Goal: Task Accomplishment & Management: Use online tool/utility

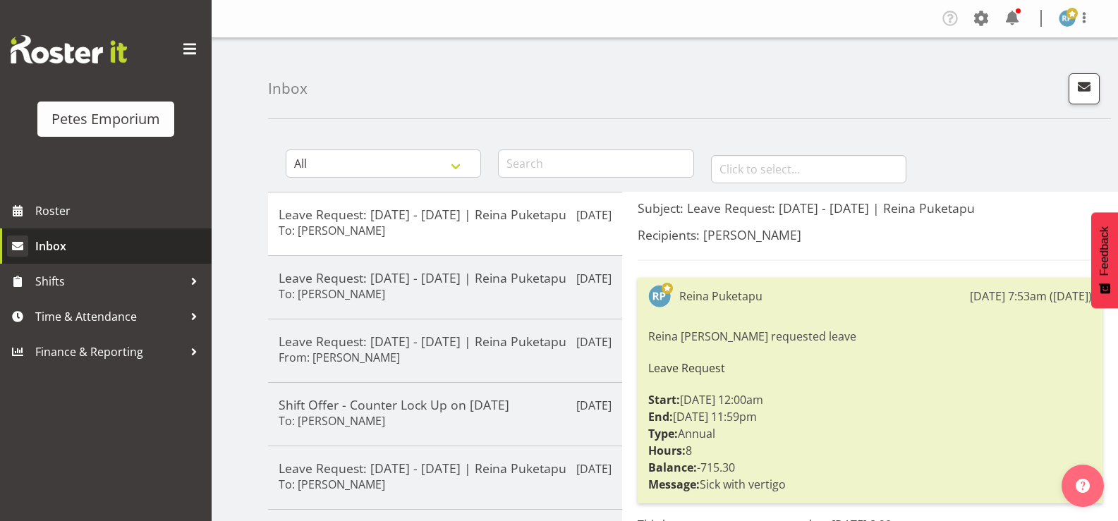
click at [64, 248] on span "Inbox" at bounding box center [119, 246] width 169 height 21
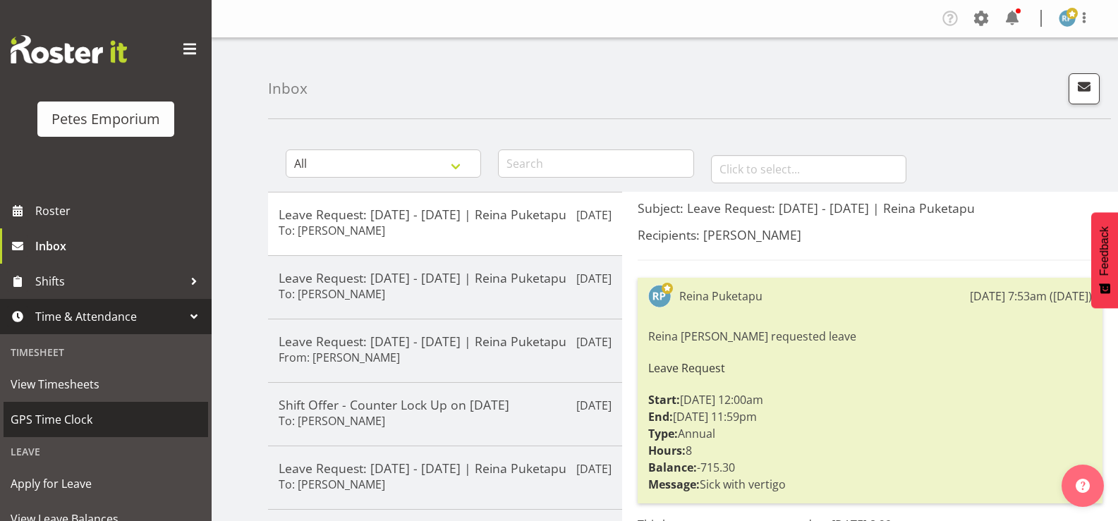
click at [80, 421] on span "GPS Time Clock" at bounding box center [106, 419] width 191 height 21
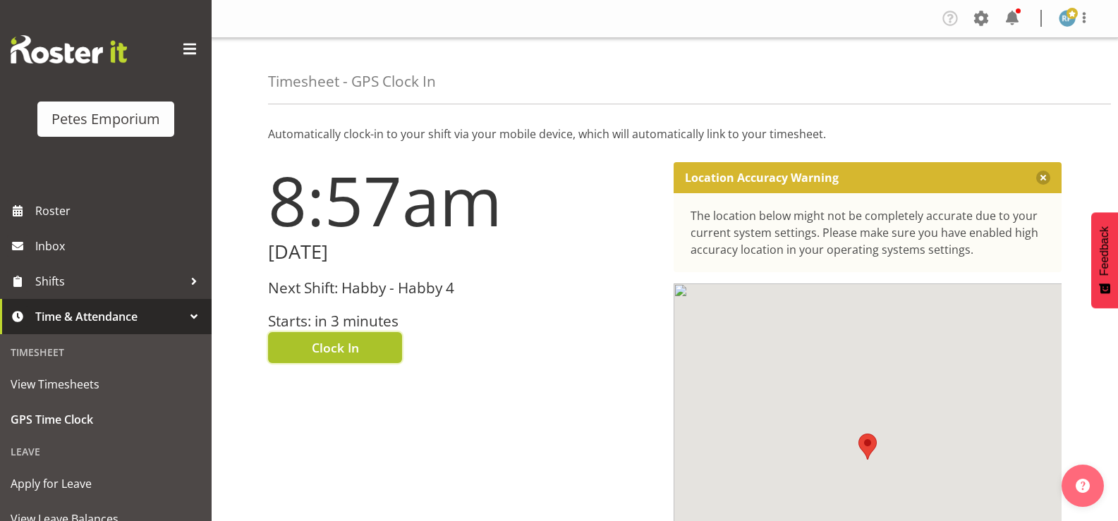
click at [363, 352] on button "Clock In" at bounding box center [335, 347] width 134 height 31
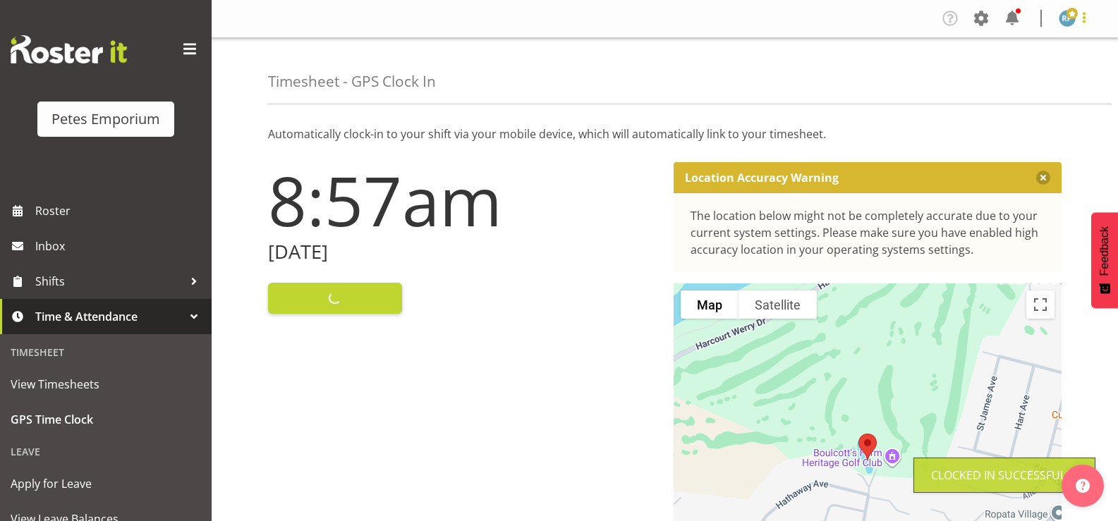
click at [1091, 22] on span at bounding box center [1084, 17] width 17 height 17
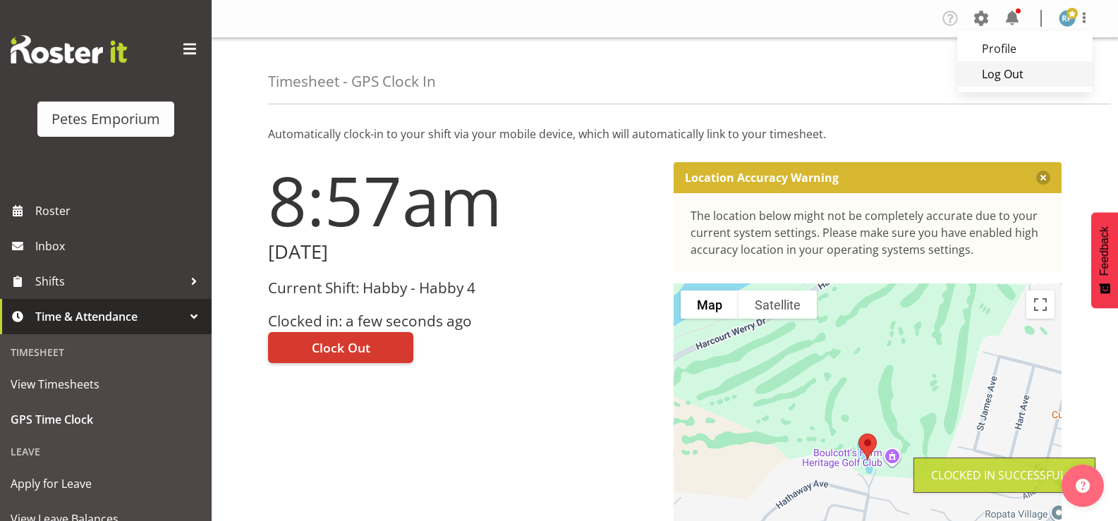
click at [1030, 86] on link "Log Out" at bounding box center [1025, 73] width 135 height 25
